Goal: Task Accomplishment & Management: Use online tool/utility

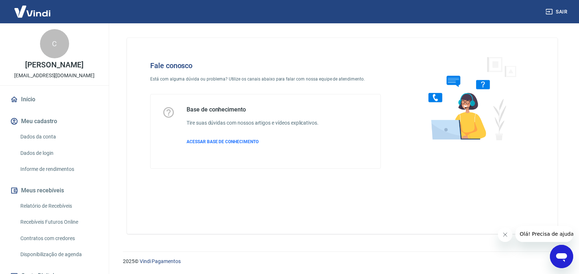
click at [29, 98] on link "Início" at bounding box center [54, 99] width 91 height 16
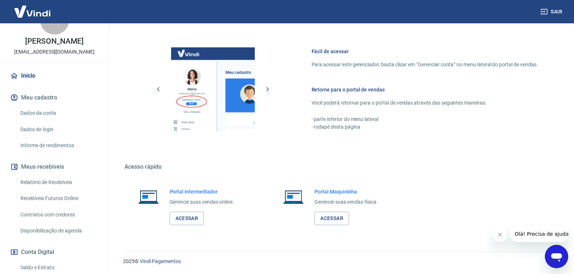
scroll to position [36, 0]
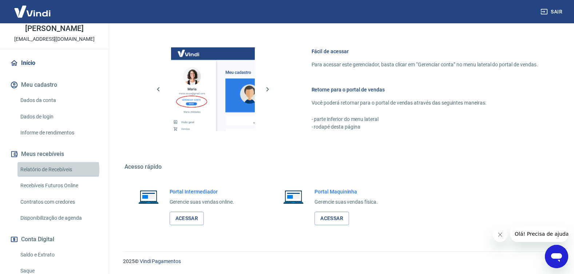
click at [58, 169] on link "Relatório de Recebíveis" at bounding box center [58, 169] width 83 height 15
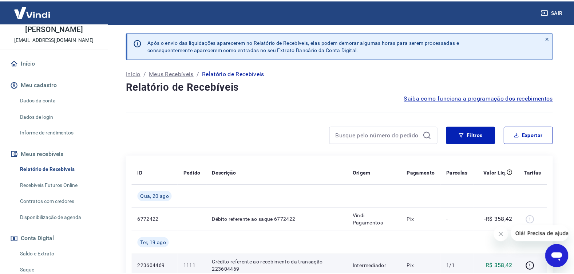
scroll to position [73, 0]
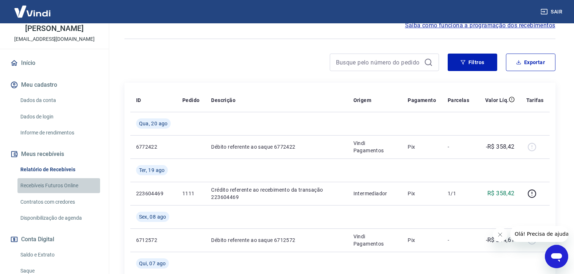
click at [67, 185] on link "Recebíveis Futuros Online" at bounding box center [58, 185] width 83 height 15
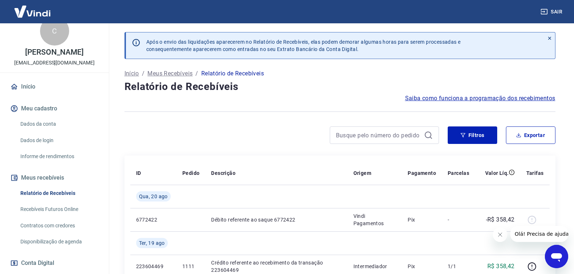
scroll to position [0, 0]
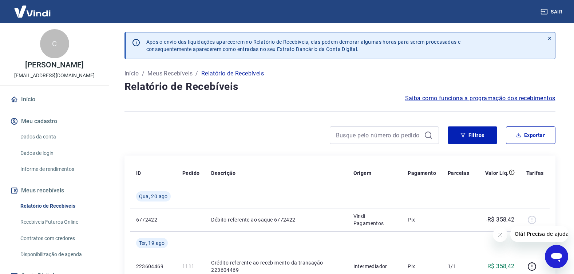
drag, startPoint x: 40, startPoint y: 13, endPoint x: 54, endPoint y: 11, distance: 14.0
click at [40, 13] on img at bounding box center [32, 11] width 47 height 22
